Goal: Find specific page/section: Find specific page/section

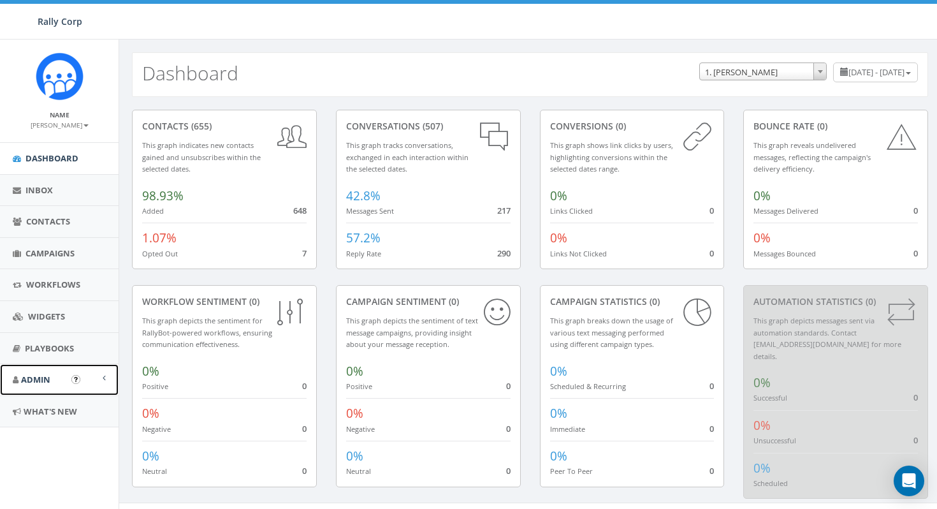
click at [52, 376] on link "Admin" at bounding box center [59, 379] width 119 height 31
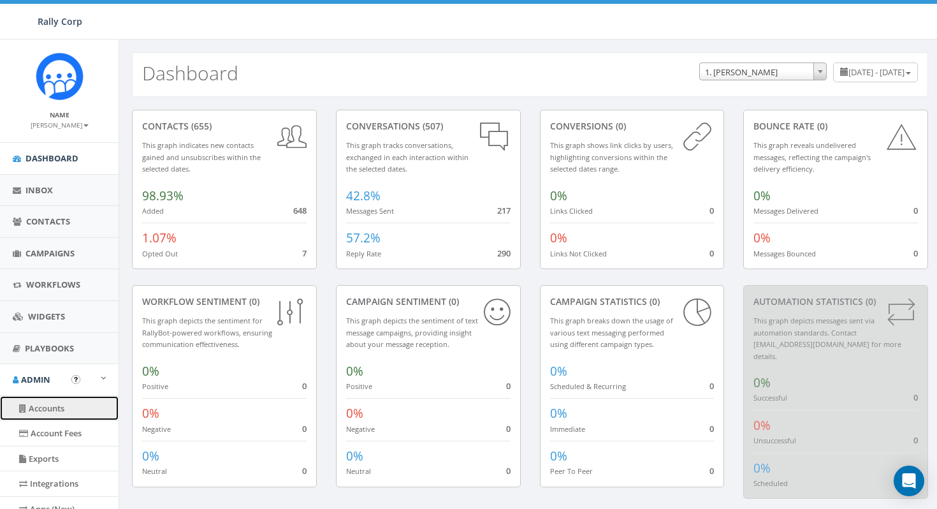
click at [64, 409] on link "Accounts" at bounding box center [59, 408] width 119 height 25
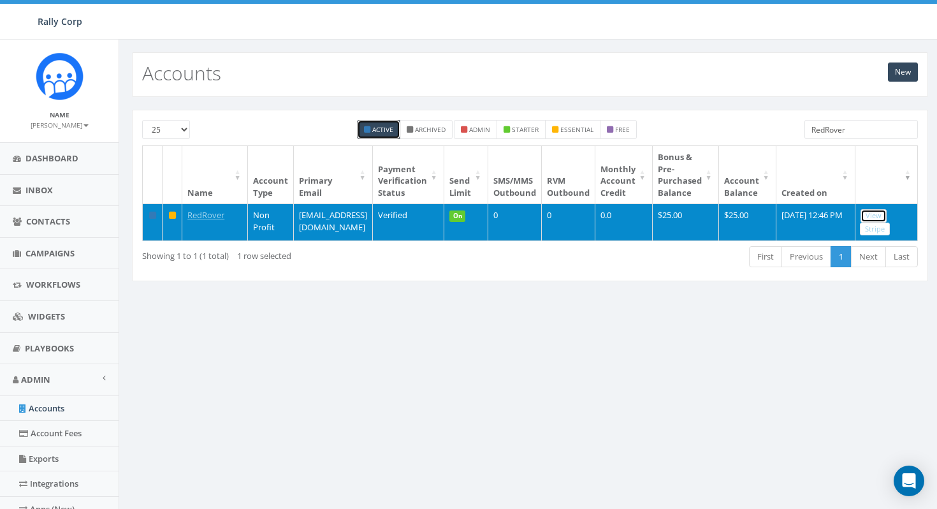
click at [881, 212] on link "View" at bounding box center [874, 215] width 26 height 13
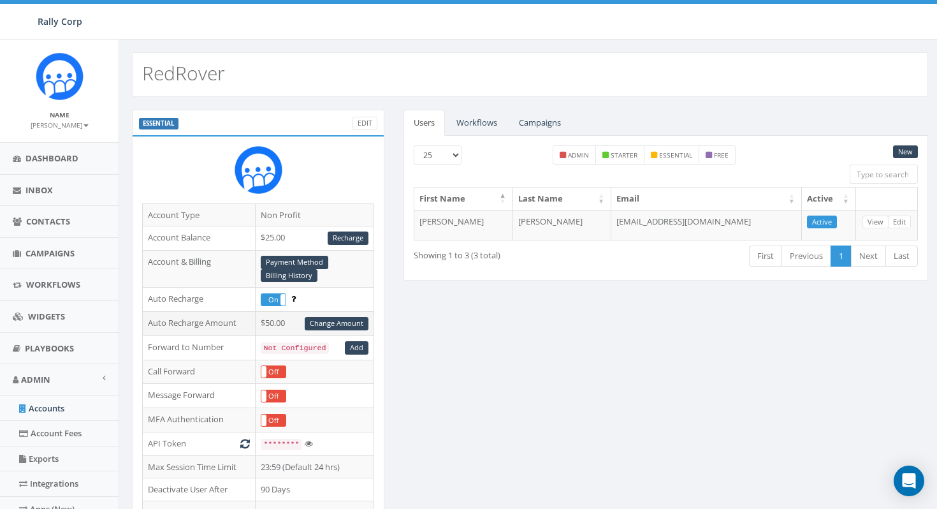
scroll to position [210, 0]
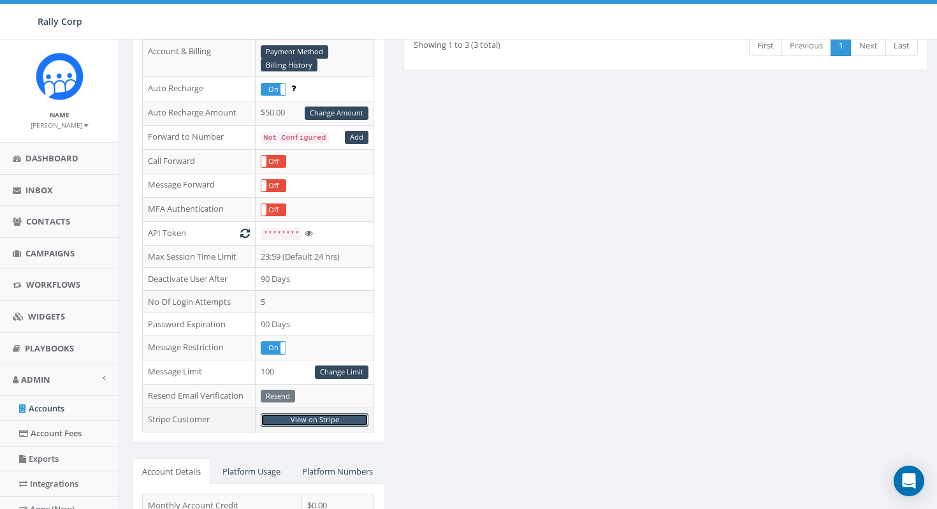
click at [321, 416] on link "View on Stripe" at bounding box center [315, 419] width 108 height 13
